Goal: Navigation & Orientation: Find specific page/section

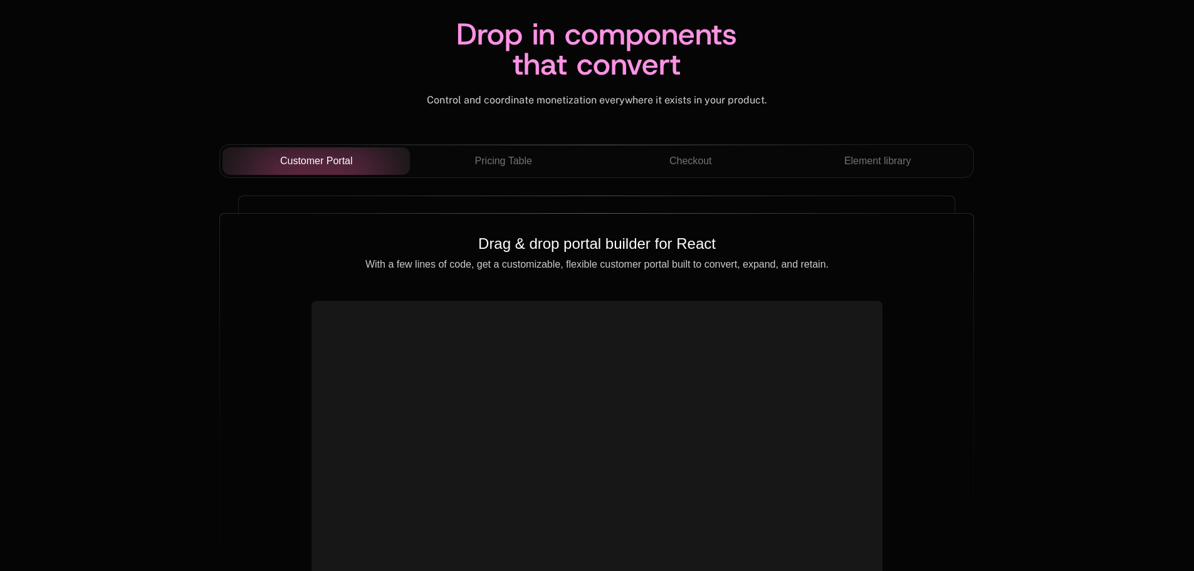
scroll to position [4388, 0]
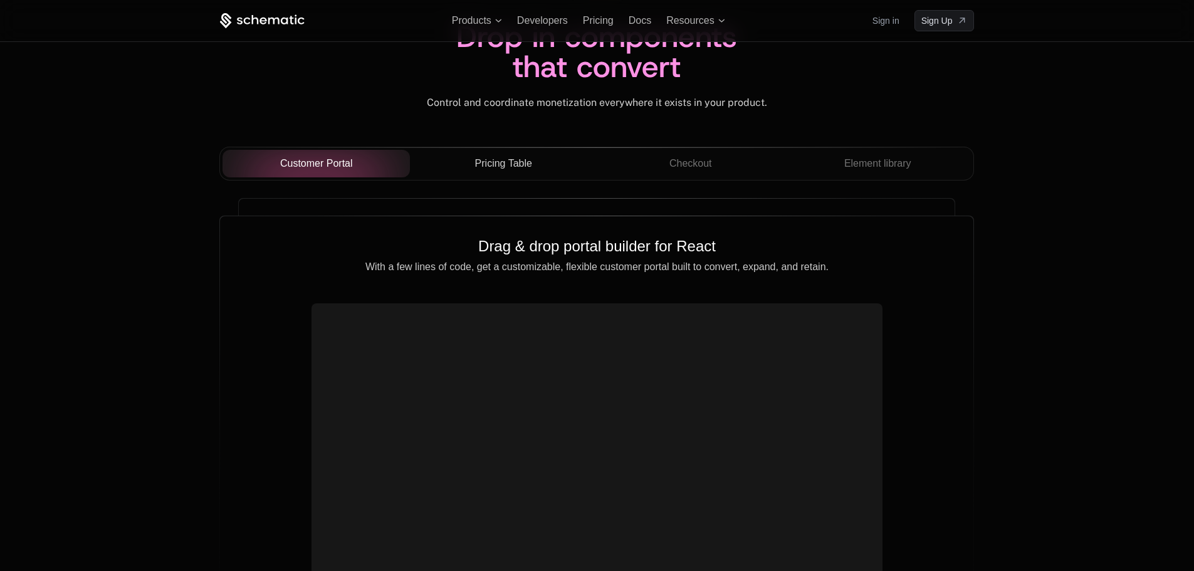
click at [494, 159] on span "Pricing Table" at bounding box center [503, 163] width 57 height 15
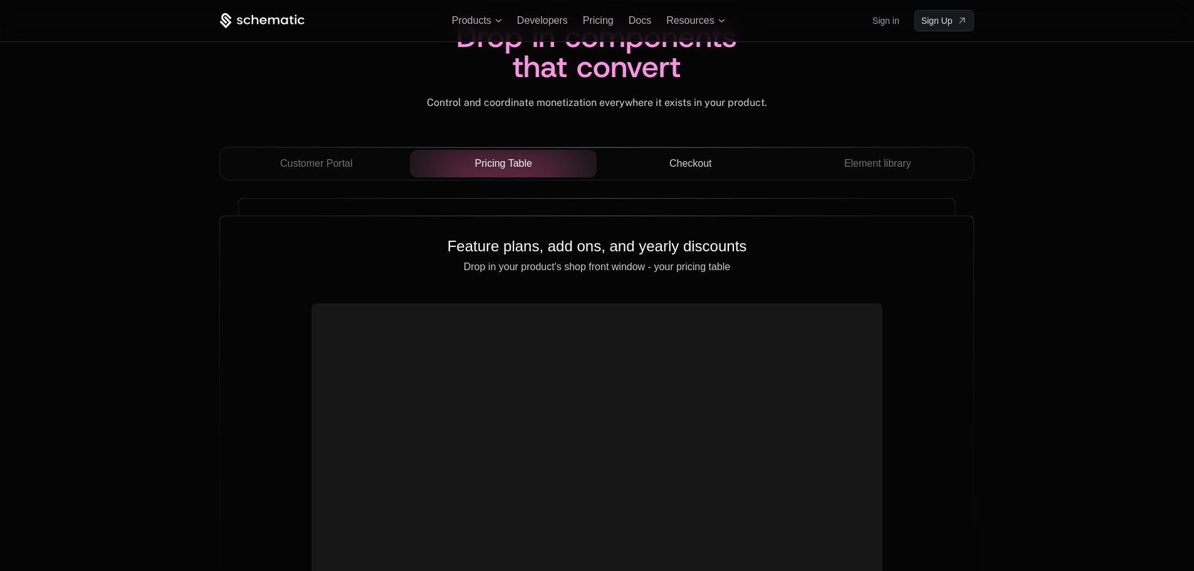
click at [673, 176] on button "Checkout" at bounding box center [690, 164] width 187 height 28
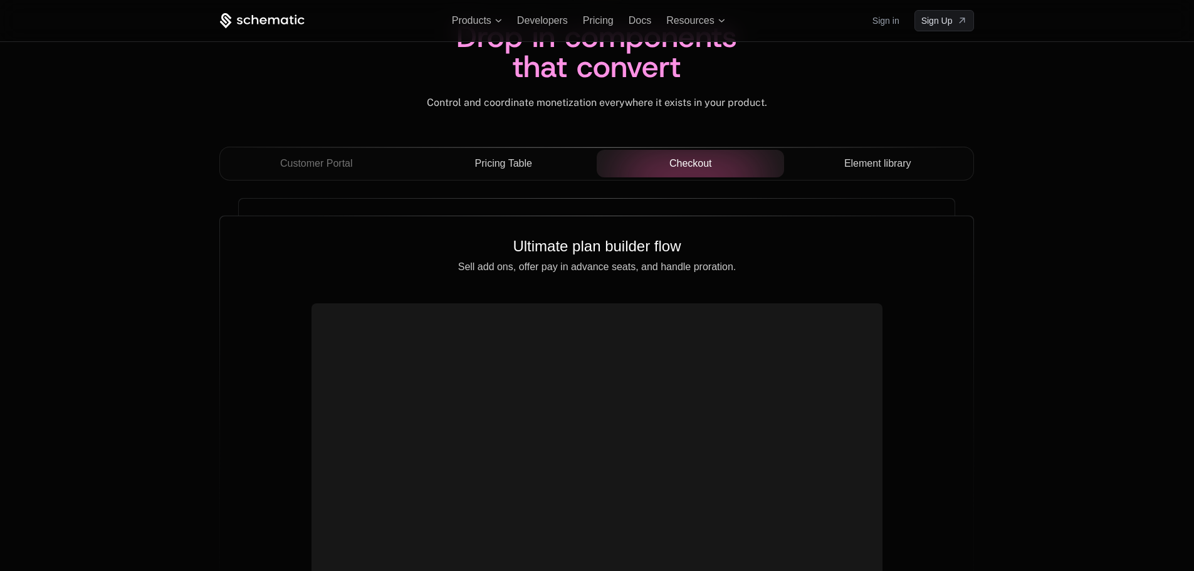
click at [868, 163] on span "Element library" at bounding box center [877, 163] width 67 height 15
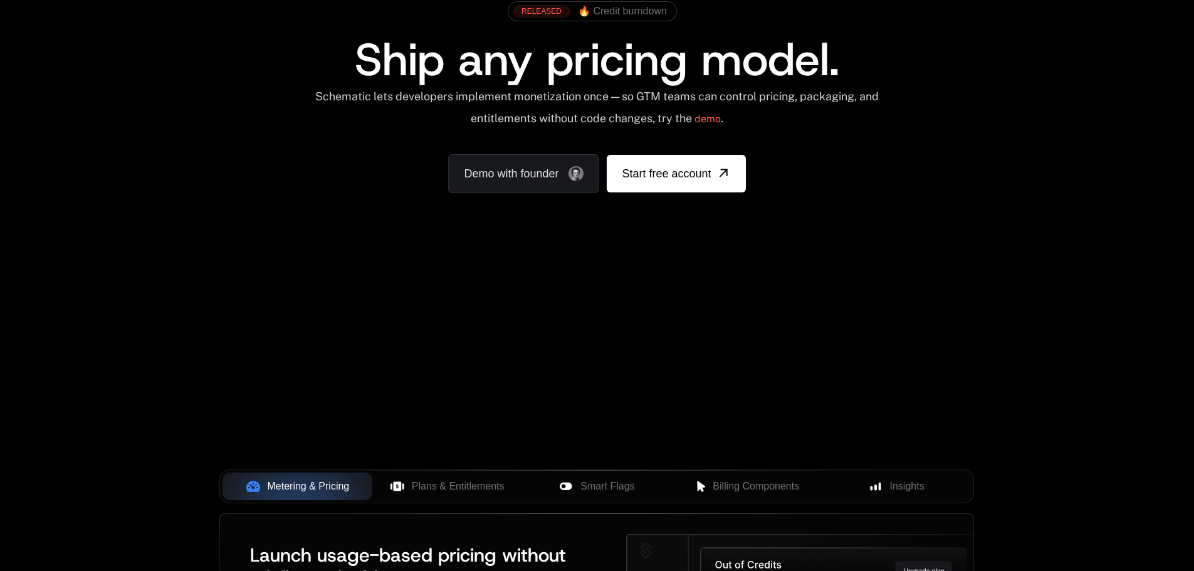
scroll to position [0, 0]
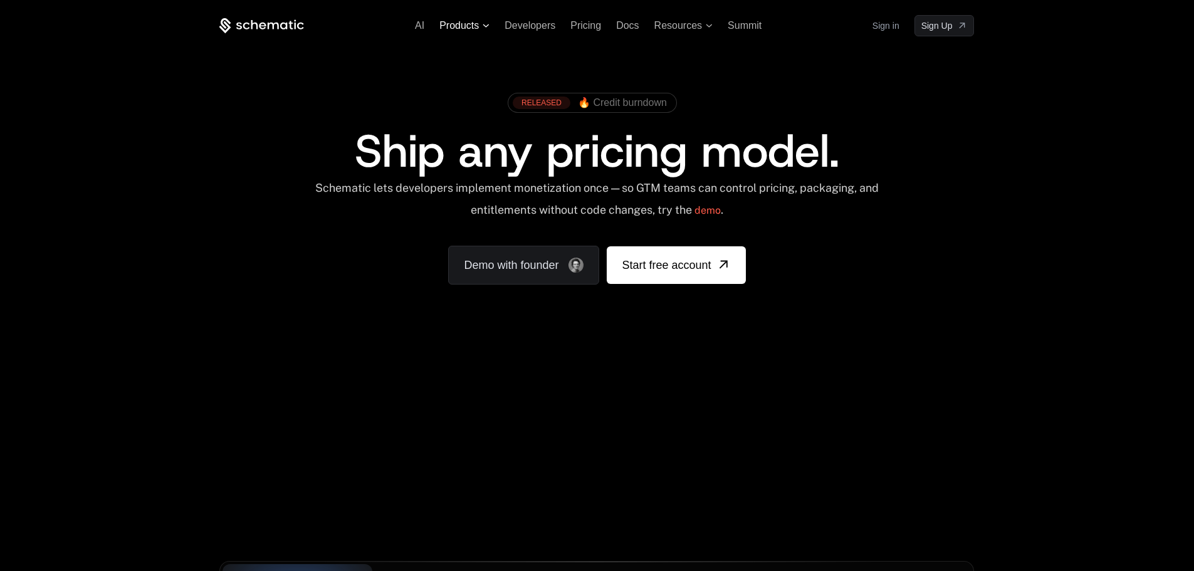
click at [486, 29] on span "Products" at bounding box center [464, 25] width 50 height 11
